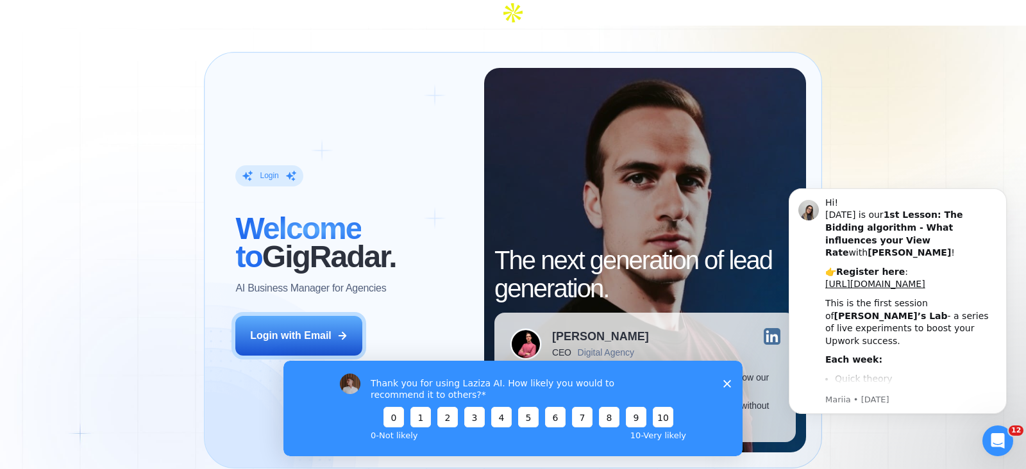
click at [728, 381] on polygon "Close survey" at bounding box center [727, 384] width 8 height 8
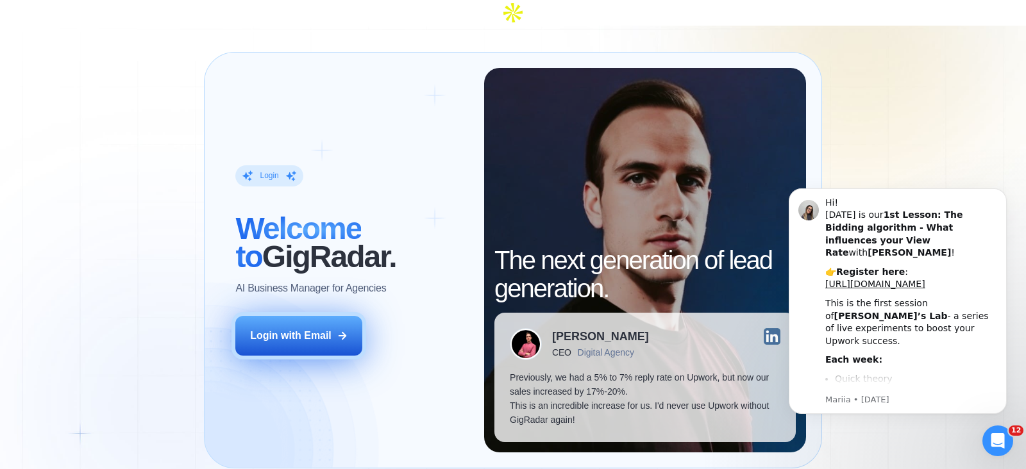
click at [319, 329] on div "Login with Email" at bounding box center [290, 336] width 81 height 14
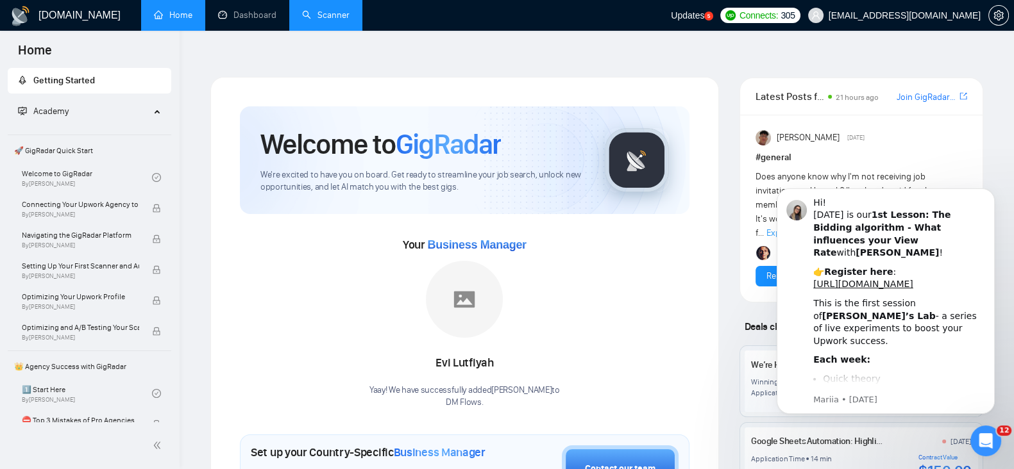
click at [338, 17] on link "Scanner" at bounding box center [325, 15] width 47 height 11
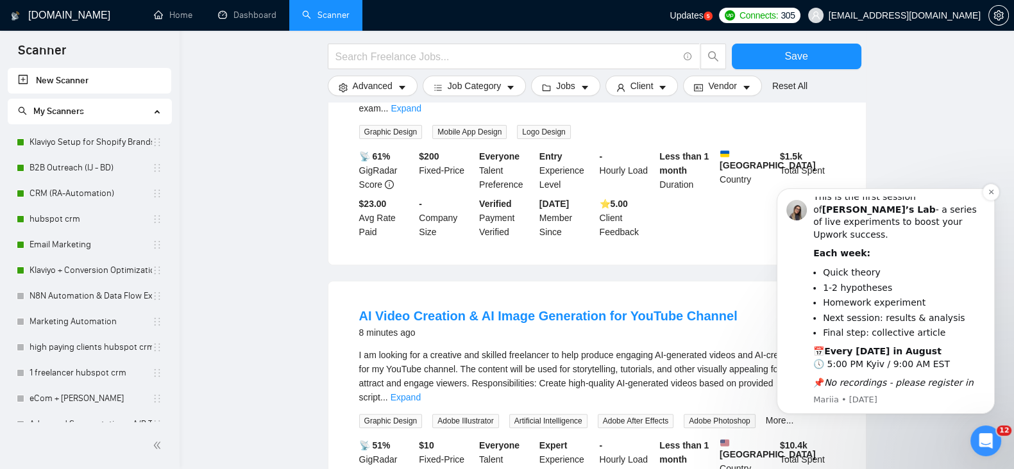
scroll to position [548, 0]
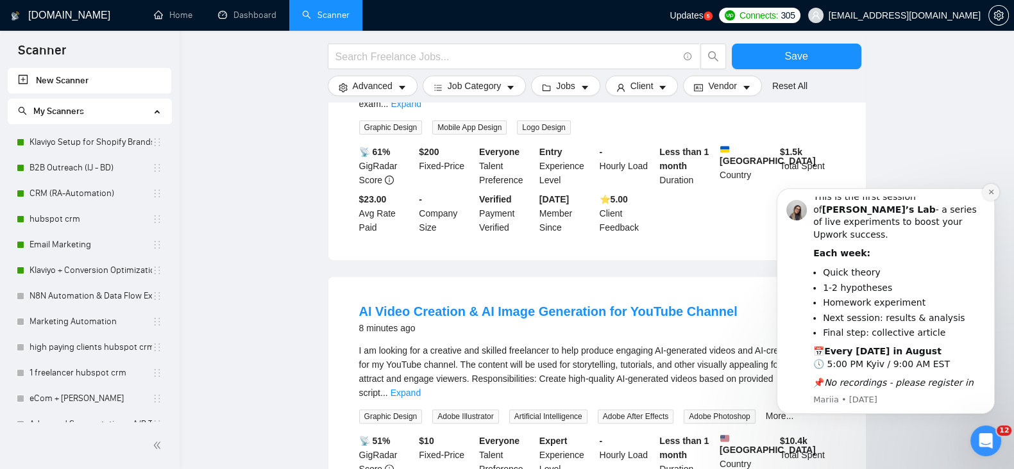
click at [992, 192] on icon "Dismiss notification" at bounding box center [990, 191] width 7 height 7
